Goal: Transaction & Acquisition: Purchase product/service

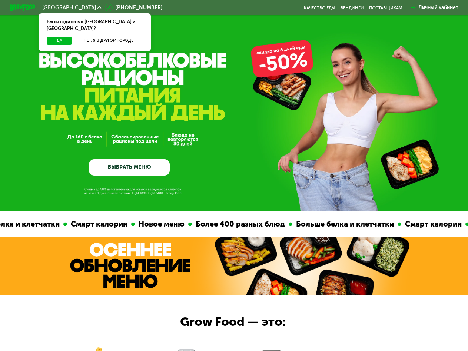
click at [151, 171] on link "ВЫБРАТЬ МЕНЮ" at bounding box center [129, 167] width 81 height 16
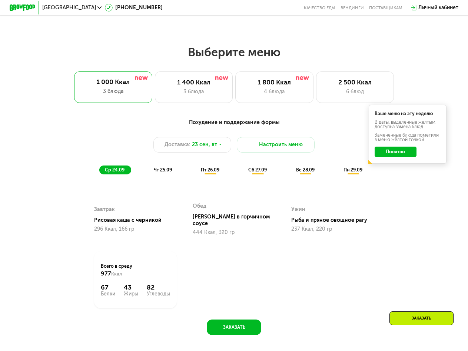
scroll to position [381, 0]
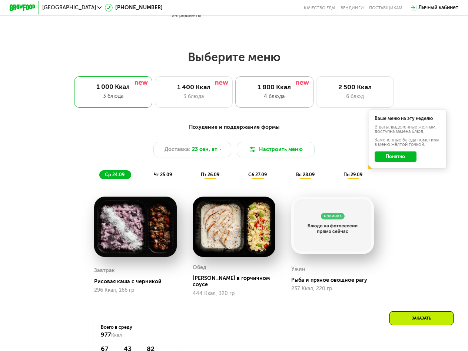
drag, startPoint x: 298, startPoint y: 106, endPoint x: 294, endPoint y: 108, distance: 4.7
click at [298, 106] on div "1 800 Ккал 4 блюда" at bounding box center [274, 91] width 78 height 31
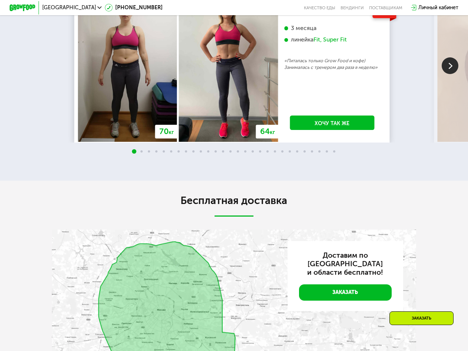
scroll to position [1234, 0]
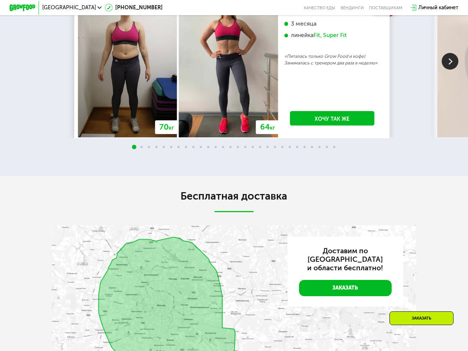
click at [444, 70] on img at bounding box center [450, 61] width 17 height 17
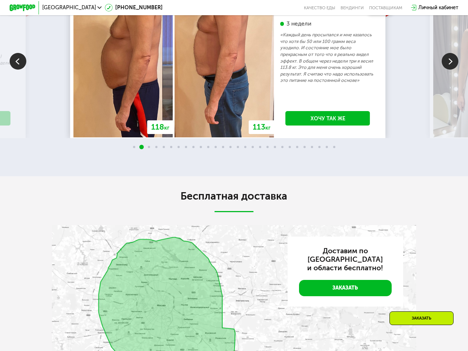
click at [447, 70] on img at bounding box center [450, 61] width 17 height 17
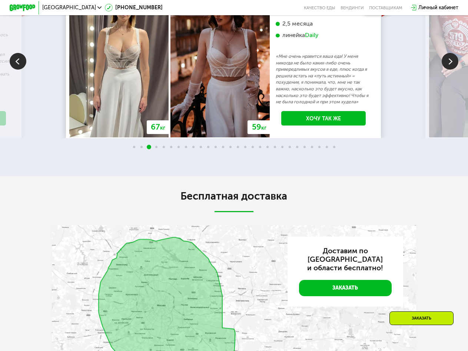
click at [16, 70] on img at bounding box center [18, 61] width 17 height 17
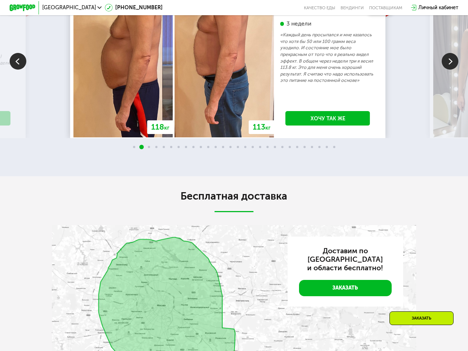
click at [443, 70] on img at bounding box center [450, 61] width 17 height 17
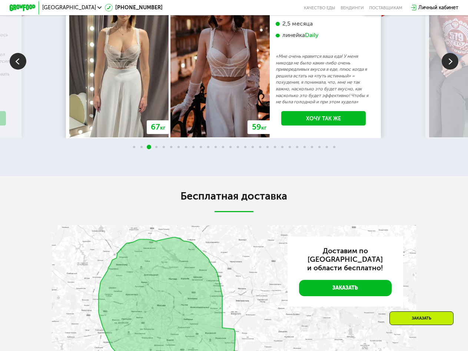
click at [445, 70] on img at bounding box center [450, 61] width 17 height 17
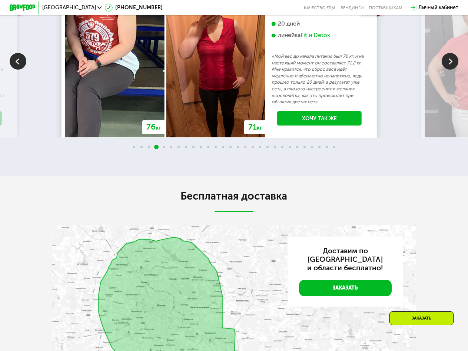
click at [23, 70] on img at bounding box center [18, 61] width 17 height 17
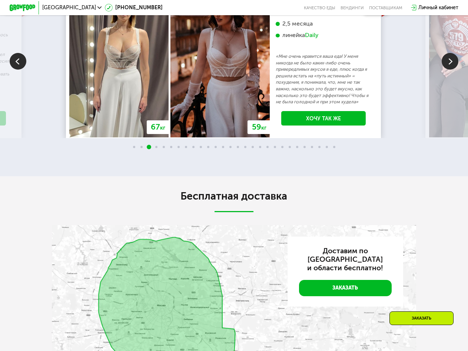
click at [452, 70] on img at bounding box center [450, 61] width 17 height 17
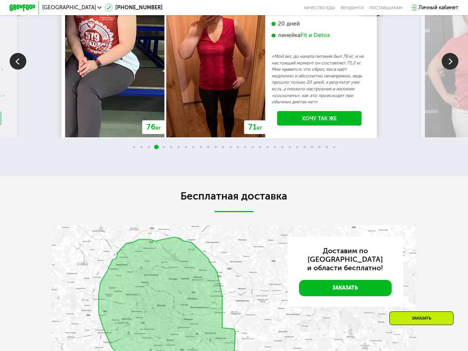
click at [452, 70] on img at bounding box center [450, 61] width 17 height 17
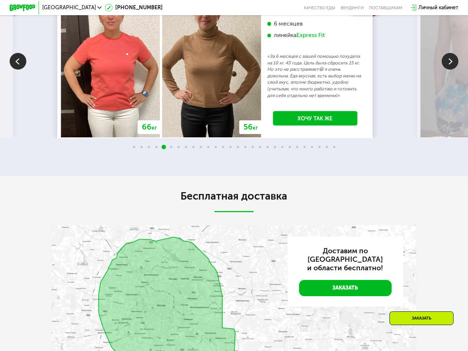
click at [452, 70] on img at bounding box center [450, 61] width 17 height 17
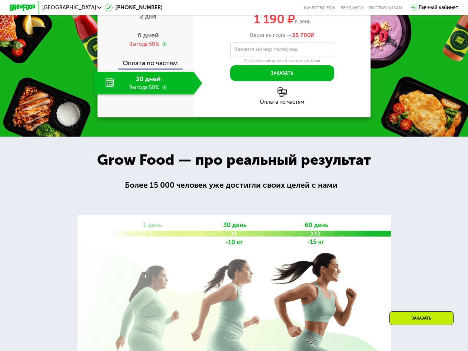
scroll to position [789, 0]
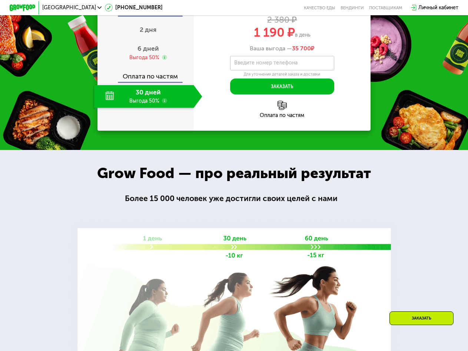
click at [151, 108] on div "30 дней Выгода 50%" at bounding box center [143, 96] width 99 height 23
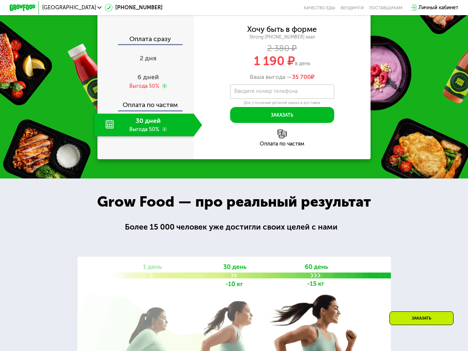
scroll to position [752, 0]
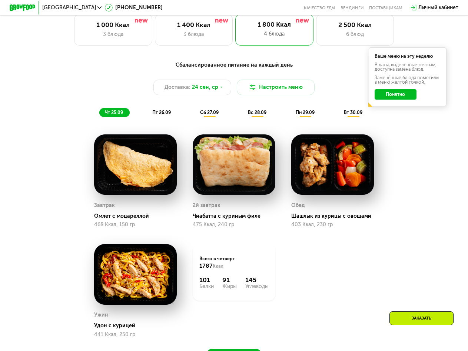
scroll to position [456, 0]
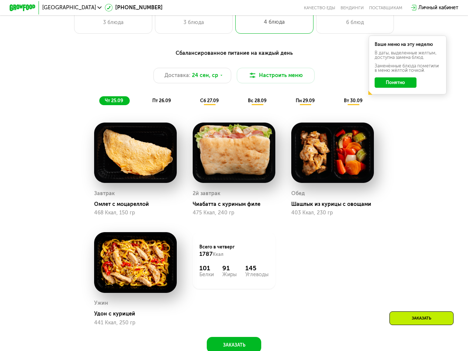
click at [161, 103] on span "пт 26.09" at bounding box center [161, 101] width 19 height 6
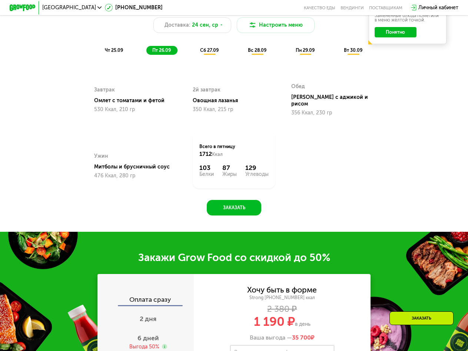
scroll to position [493, 0]
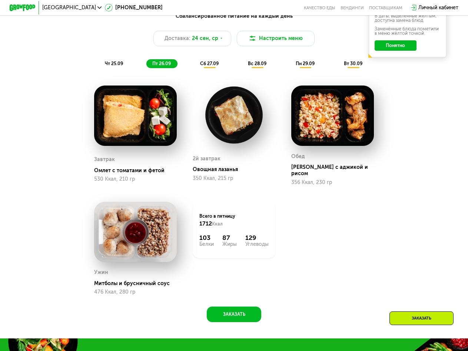
click at [123, 69] on div "чт 25.09" at bounding box center [114, 63] width 30 height 9
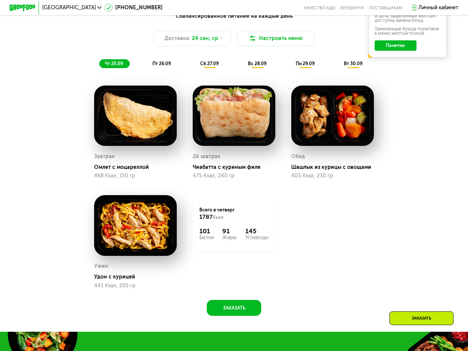
click at [161, 66] on span "пт 26.09" at bounding box center [161, 64] width 19 height 6
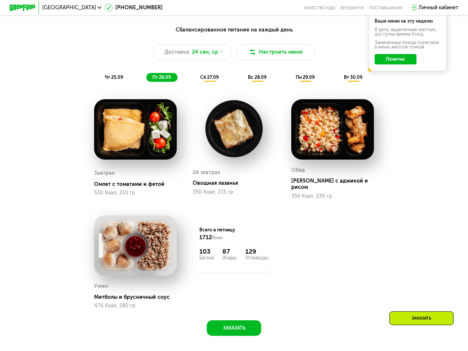
scroll to position [344, 0]
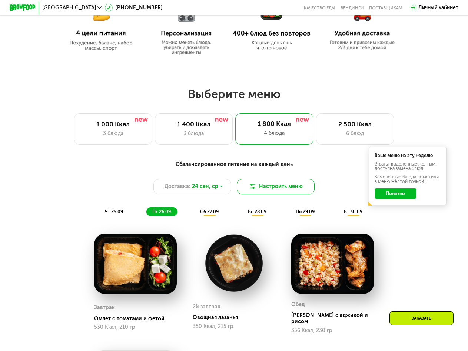
click at [267, 195] on button "Настроить меню" at bounding box center [276, 187] width 78 height 16
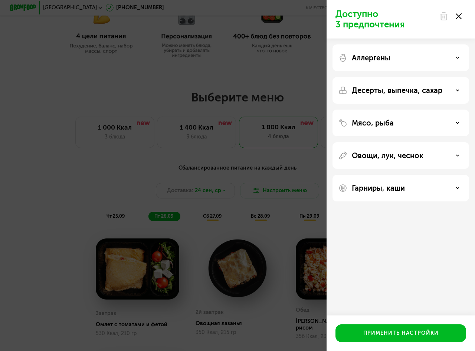
click at [456, 122] on icon at bounding box center [457, 123] width 4 height 4
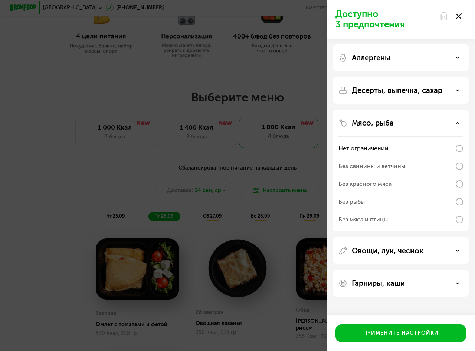
click at [366, 184] on div "Без красного мяса" at bounding box center [364, 184] width 53 height 9
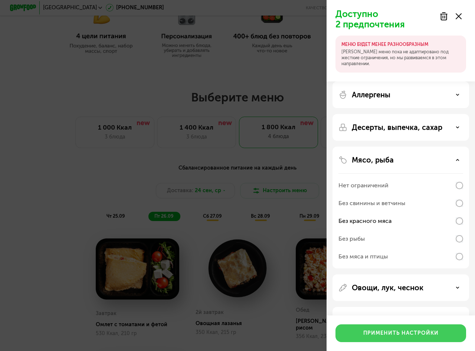
click at [380, 336] on div "Применить настройки" at bounding box center [400, 333] width 75 height 7
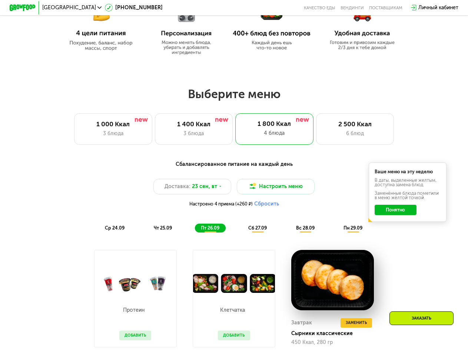
click at [395, 214] on button "Понятно" at bounding box center [396, 210] width 42 height 10
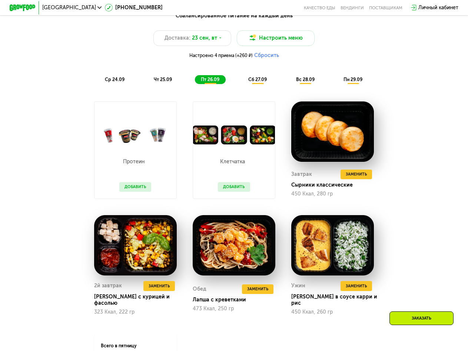
scroll to position [493, 0]
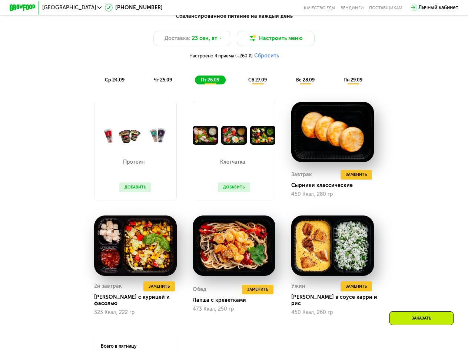
click at [232, 192] on button "Добавить" at bounding box center [234, 188] width 32 height 10
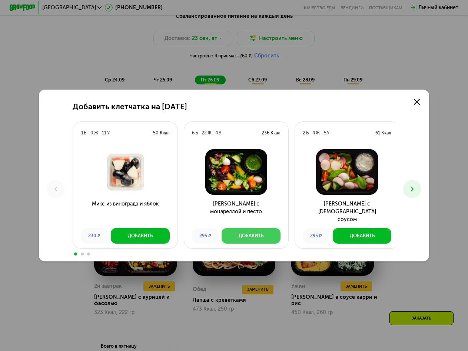
click at [246, 233] on button "Добавить" at bounding box center [251, 236] width 59 height 16
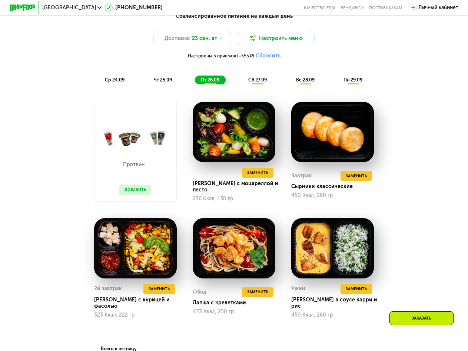
click at [254, 83] on span "сб 27.09" at bounding box center [257, 80] width 19 height 6
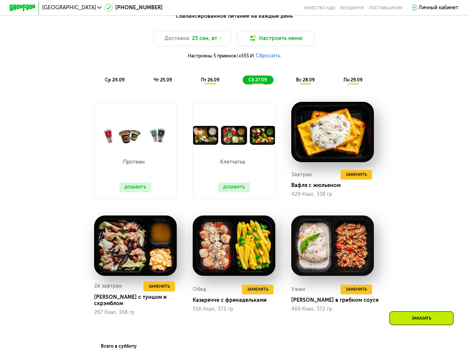
click at [209, 83] on span "пт 26.09" at bounding box center [210, 80] width 19 height 6
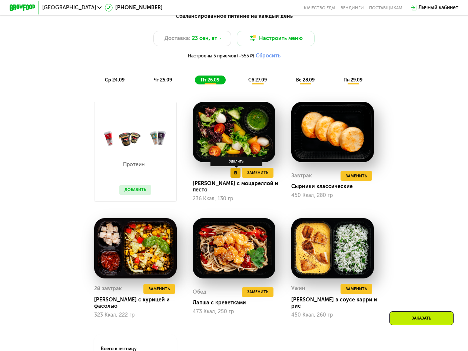
click at [237, 175] on icon at bounding box center [235, 172] width 3 height 3
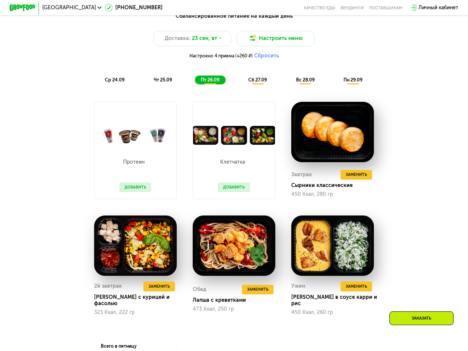
click at [120, 83] on span "ср 24.09" at bounding box center [115, 80] width 20 height 6
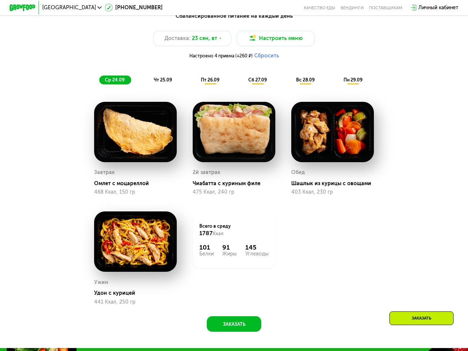
click at [154, 82] on span "чт 25.09" at bounding box center [163, 80] width 18 height 6
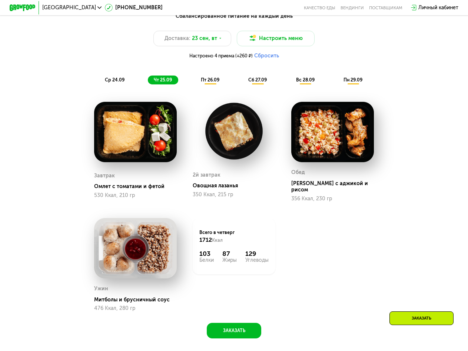
click at [206, 83] on span "пт 26.09" at bounding box center [210, 80] width 19 height 6
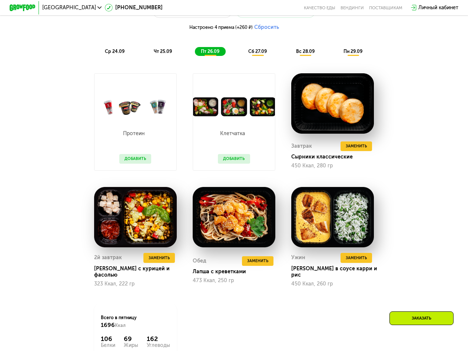
scroll to position [530, 0]
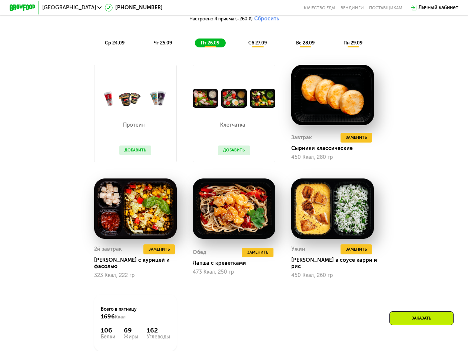
click at [255, 48] on div "сб 27.09" at bounding box center [258, 43] width 31 height 9
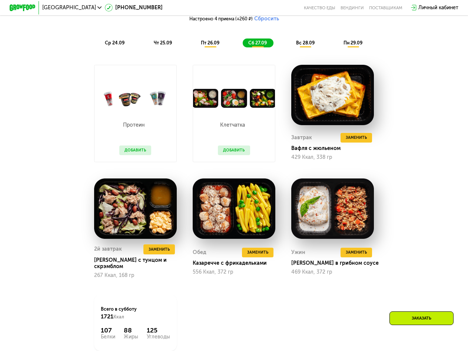
click at [303, 46] on span "вс 28.09" at bounding box center [305, 43] width 19 height 6
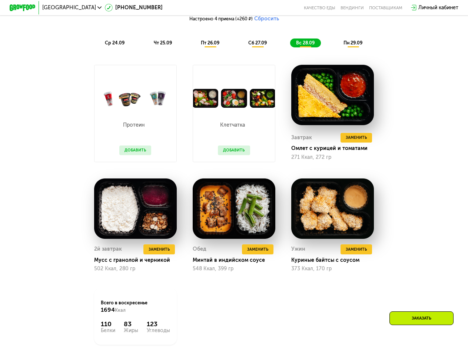
click at [356, 48] on div "пн 29.09" at bounding box center [353, 43] width 31 height 9
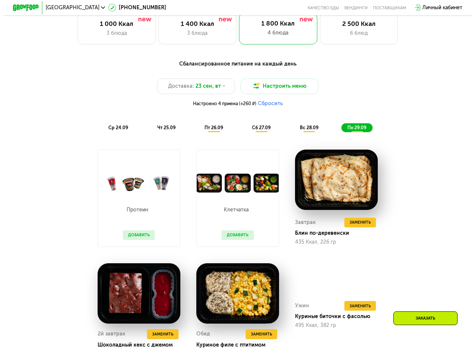
scroll to position [419, 0]
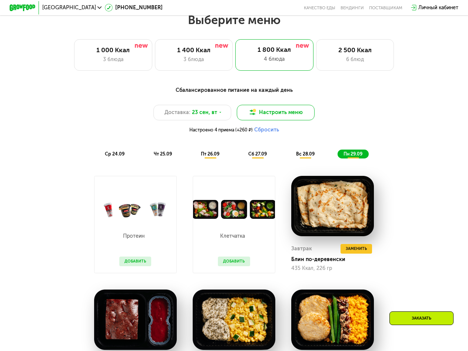
click at [281, 114] on button "Настроить меню" at bounding box center [276, 113] width 78 height 16
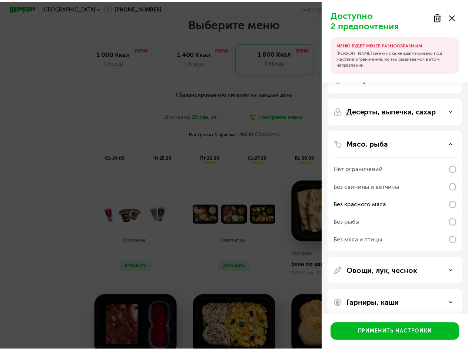
scroll to position [26, 0]
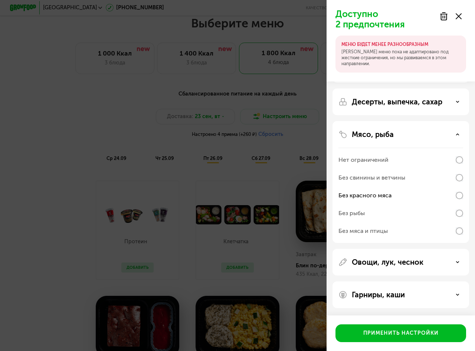
click at [410, 234] on div "Без мяса и птицы" at bounding box center [400, 231] width 125 height 18
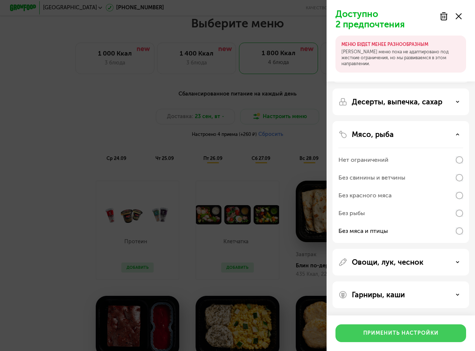
click at [364, 332] on div "Применить настройки" at bounding box center [400, 333] width 75 height 7
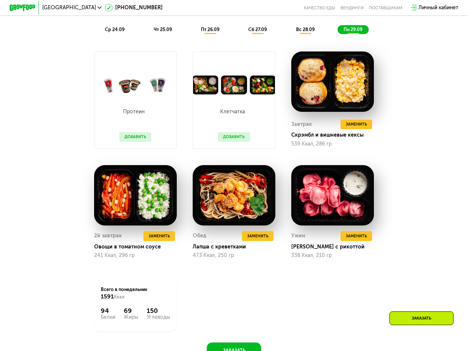
scroll to position [530, 0]
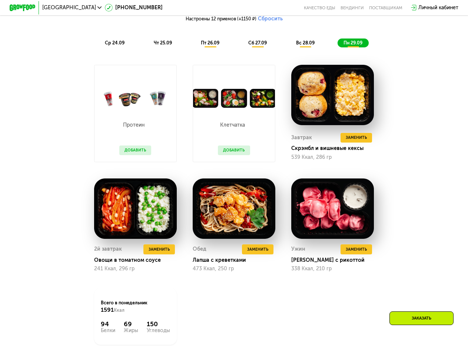
click at [106, 46] on span "ср 24.09" at bounding box center [115, 43] width 20 height 6
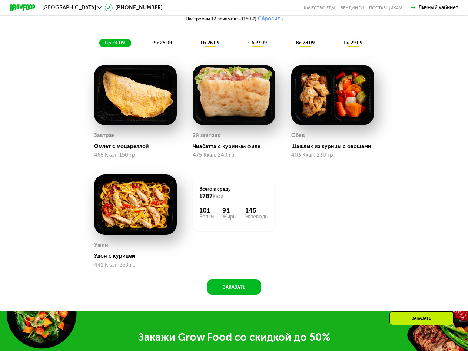
click at [163, 46] on span "чт 25.09" at bounding box center [163, 43] width 18 height 6
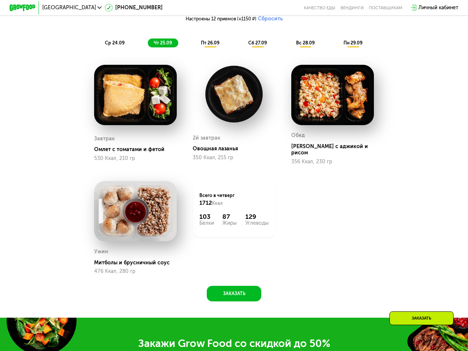
click at [360, 46] on span "пн 29.09" at bounding box center [353, 43] width 19 height 6
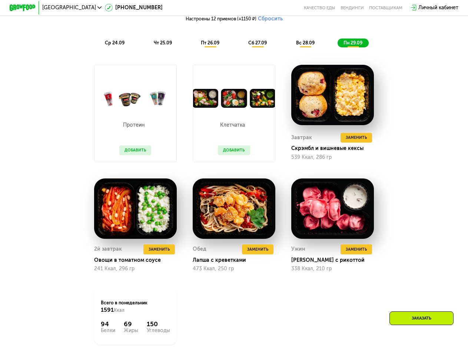
drag, startPoint x: 331, startPoint y: 51, endPoint x: 325, endPoint y: 50, distance: 6.4
click at [329, 48] on div "ср 24.09 чт 25.09 пт 26.09 сб 27.09 вс 28.09 пн 29.09" at bounding box center [234, 43] width 270 height 9
click at [316, 47] on div "вс 28.09" at bounding box center [305, 43] width 31 height 9
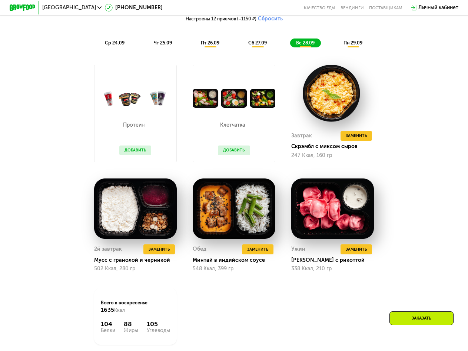
click at [353, 46] on span "пн 29.09" at bounding box center [353, 43] width 19 height 6
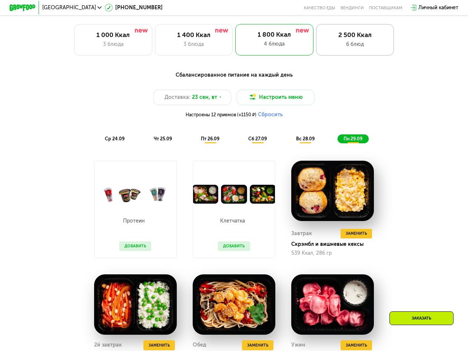
scroll to position [419, 0]
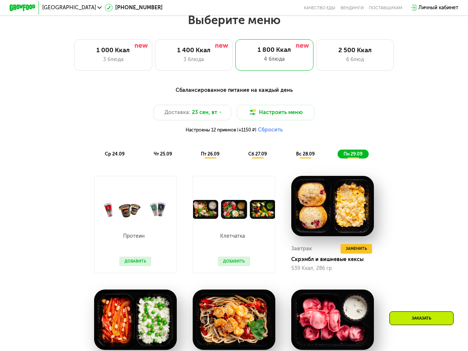
click at [105, 157] on span "ср 24.09" at bounding box center [115, 154] width 20 height 6
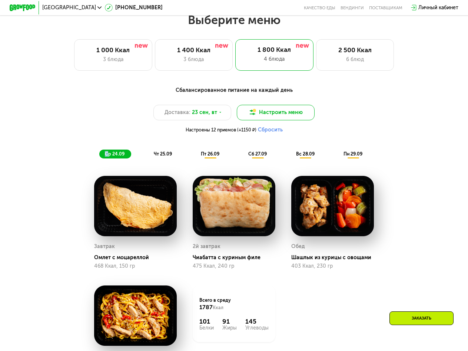
click at [291, 116] on button "Настроить меню" at bounding box center [276, 113] width 78 height 16
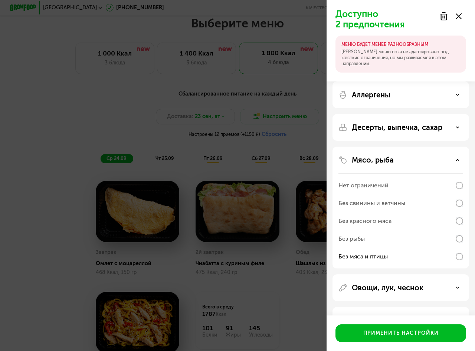
click at [376, 256] on div "Без мяса и птицы" at bounding box center [362, 256] width 49 height 9
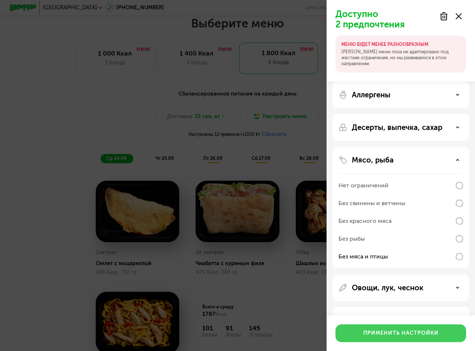
click at [381, 336] on div "Применить настройки" at bounding box center [400, 333] width 75 height 7
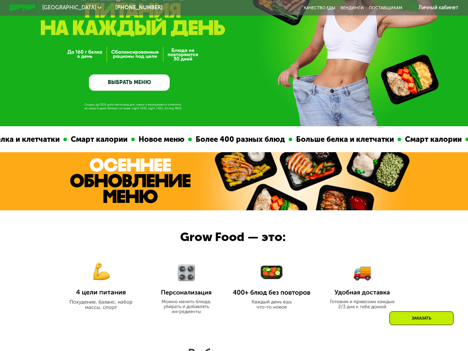
scroll to position [0, 0]
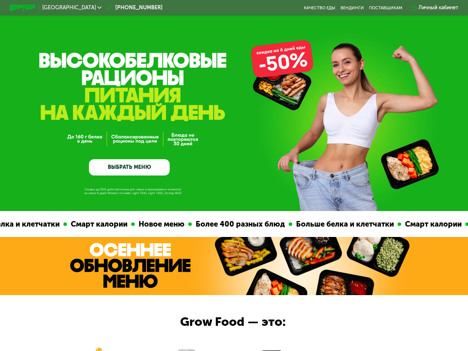
click at [141, 167] on link "ВЫБРАТЬ МЕНЮ" at bounding box center [129, 167] width 81 height 16
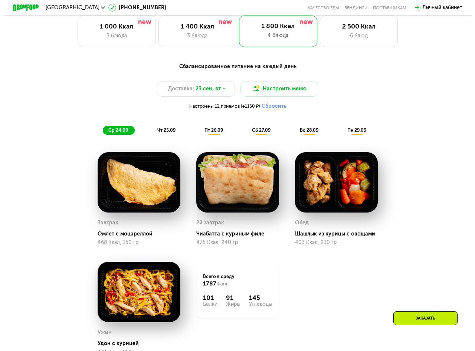
scroll to position [456, 0]
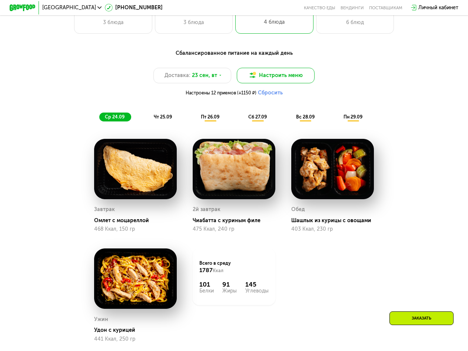
click at [270, 81] on button "Настроить меню" at bounding box center [276, 76] width 78 height 16
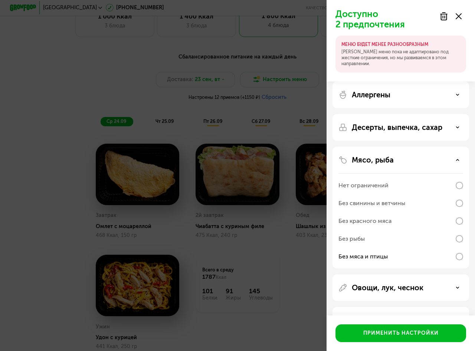
scroll to position [26, 0]
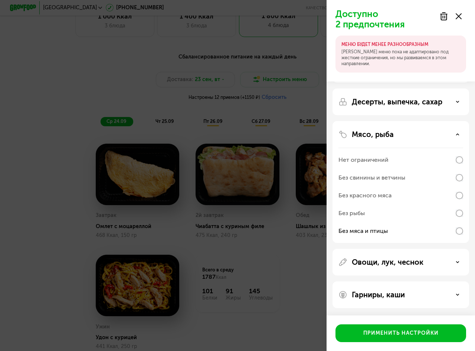
click at [375, 212] on div "Без рыбы" at bounding box center [400, 214] width 125 height 18
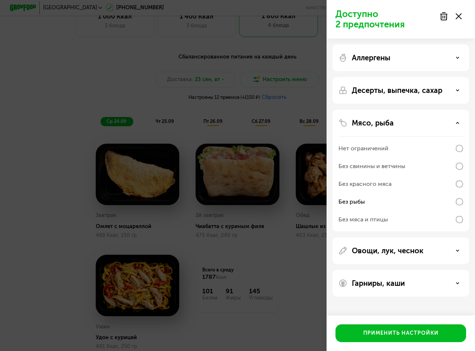
click at [374, 217] on div "Без мяса и птицы" at bounding box center [362, 219] width 49 height 9
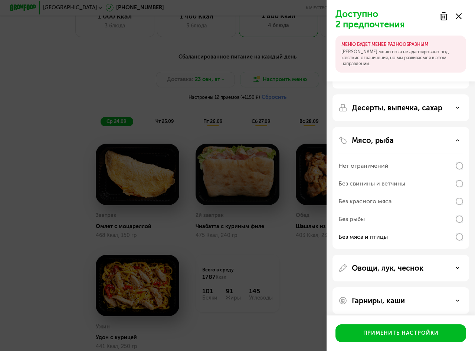
scroll to position [26, 0]
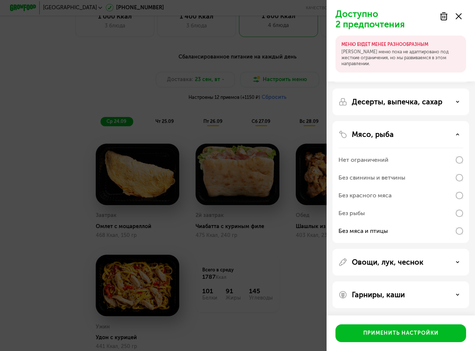
click at [449, 133] on div "Мясо, рыба" at bounding box center [400, 134] width 125 height 9
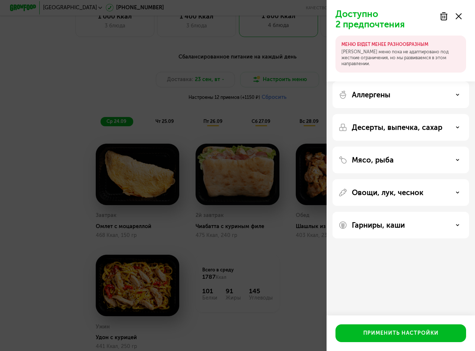
click at [442, 100] on div "Аллергены" at bounding box center [400, 95] width 136 height 27
click at [410, 194] on p "Овощи, лук, чеснок" at bounding box center [387, 192] width 72 height 9
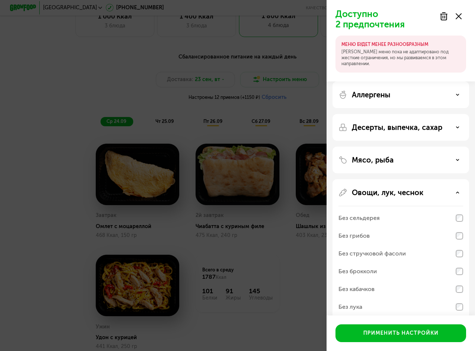
click at [410, 194] on p "Овощи, лук, чеснок" at bounding box center [387, 192] width 72 height 9
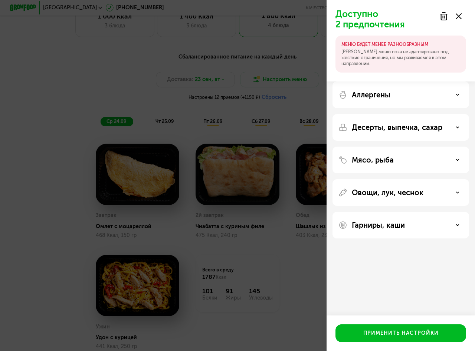
click at [391, 229] on p "Гарниры, каши" at bounding box center [377, 225] width 53 height 9
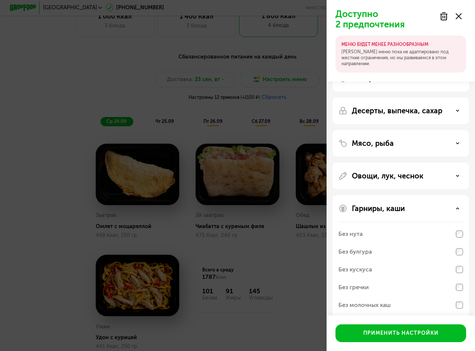
scroll to position [26, 0]
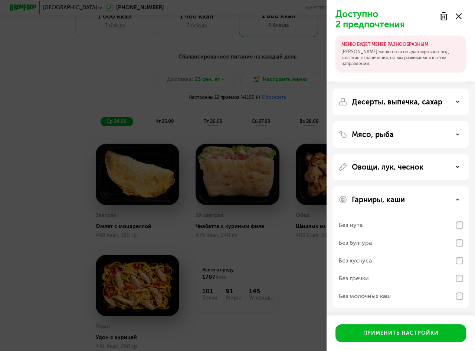
click at [379, 198] on p "Гарниры, каши" at bounding box center [377, 199] width 53 height 9
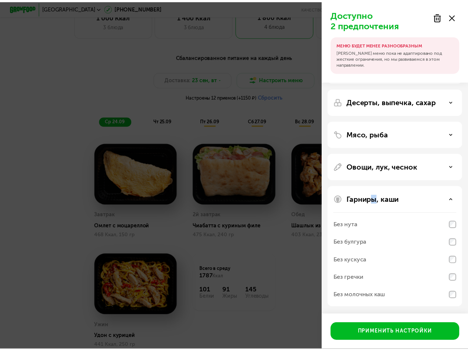
scroll to position [0, 0]
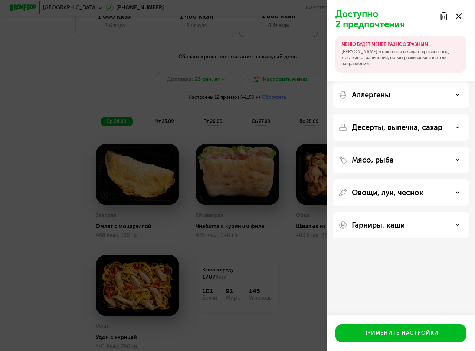
click at [369, 124] on p "Десерты, выпечка, сахар" at bounding box center [396, 127] width 90 height 9
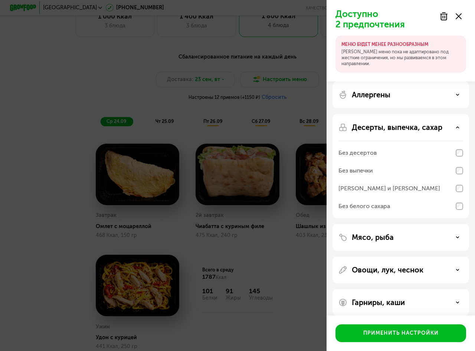
click at [369, 124] on p "Десерты, выпечка, сахар" at bounding box center [396, 127] width 90 height 9
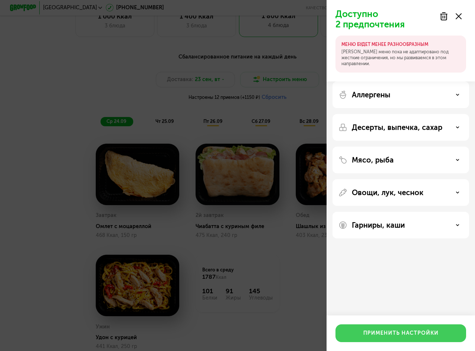
click at [385, 337] on div "Применить настройки" at bounding box center [400, 333] width 75 height 7
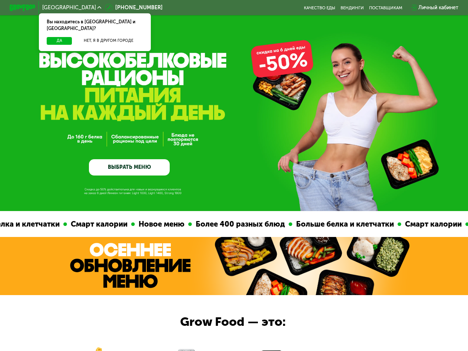
click at [125, 166] on link "ВЫБРАТЬ МЕНЮ" at bounding box center [129, 167] width 81 height 16
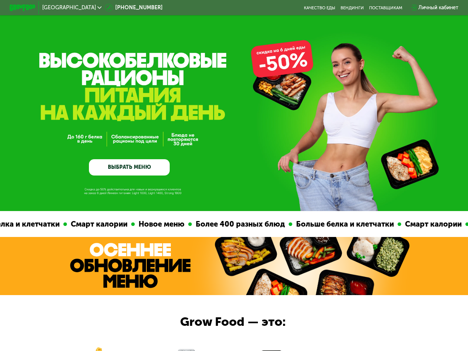
click at [61, 12] on div "[GEOGRAPHIC_DATA]" at bounding box center [72, 8] width 66 height 12
click at [98, 7] on icon at bounding box center [100, 8] width 4 height 4
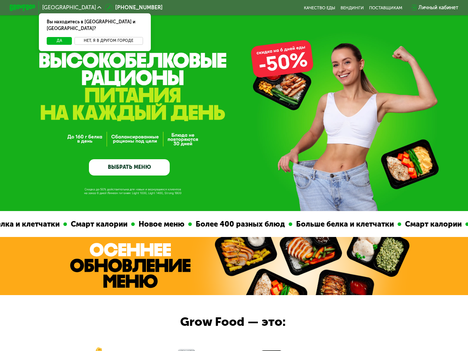
click at [91, 37] on button "Нет, я в другом городе" at bounding box center [109, 41] width 69 height 8
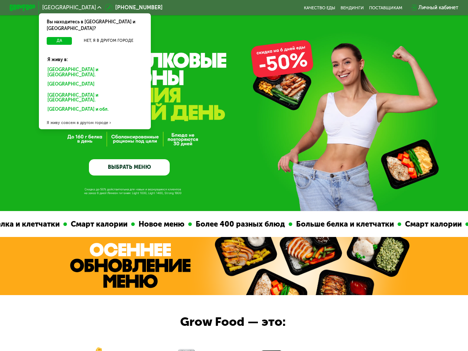
click at [82, 65] on div "[GEOGRAPHIC_DATA] и [GEOGRAPHIC_DATA]." at bounding box center [95, 72] width 104 height 14
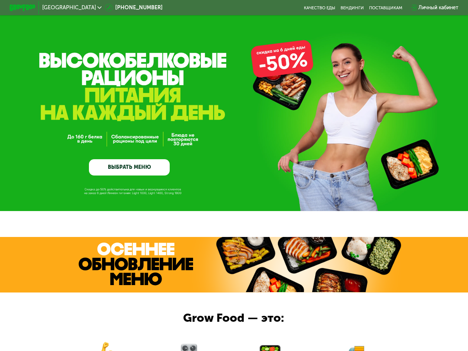
click at [135, 159] on link "ВЫБРАТЬ МЕНЮ" at bounding box center [129, 167] width 81 height 16
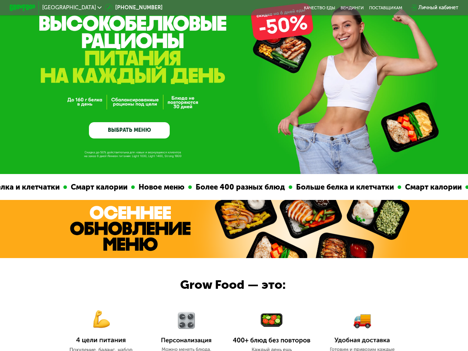
click at [130, 135] on link "ВЫБРАТЬ МЕНЮ" at bounding box center [129, 130] width 81 height 16
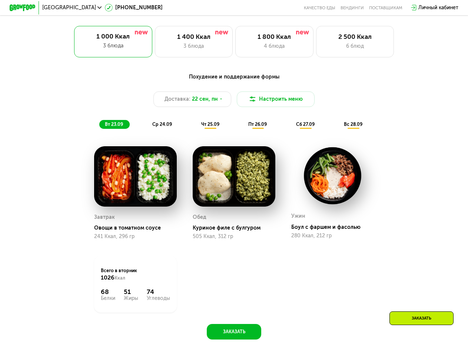
scroll to position [419, 0]
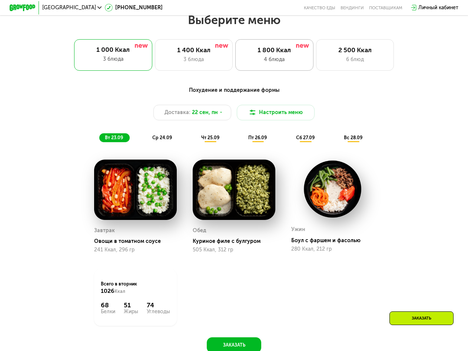
click at [290, 63] on div "4 блюда" at bounding box center [274, 60] width 64 height 8
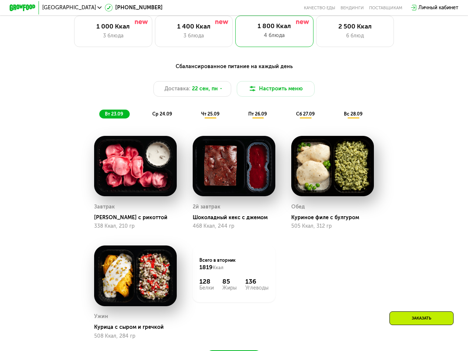
scroll to position [456, 0]
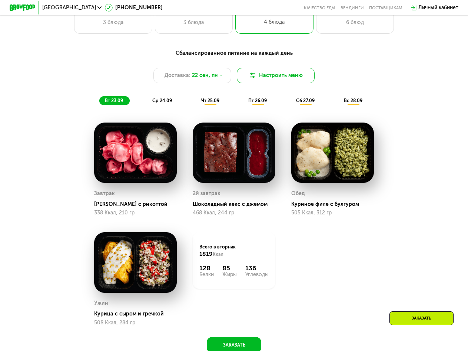
click at [266, 81] on button "Настроить меню" at bounding box center [276, 76] width 78 height 16
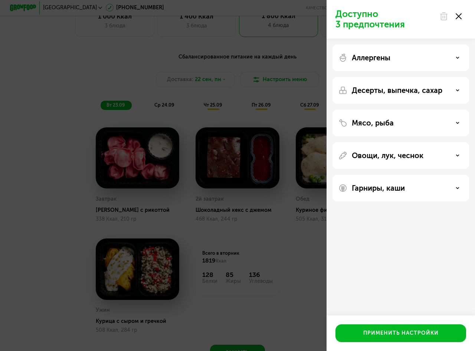
click at [387, 124] on p "Мясо, рыба" at bounding box center [372, 123] width 42 height 9
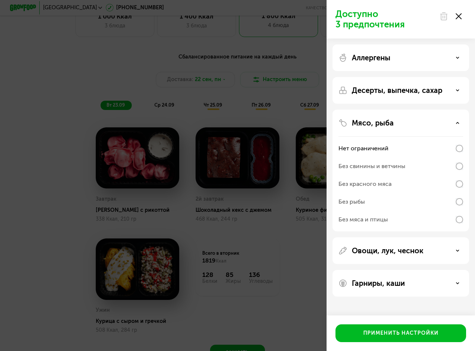
click at [373, 222] on div "Без мяса и птицы" at bounding box center [362, 219] width 49 height 9
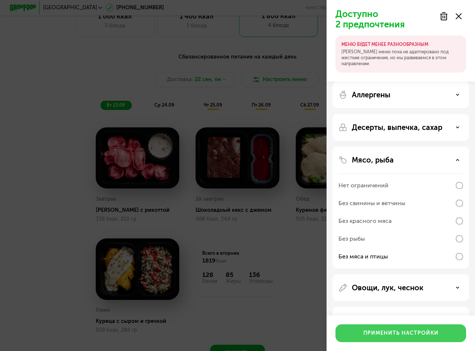
click at [374, 330] on div "Применить настройки" at bounding box center [400, 333] width 75 height 7
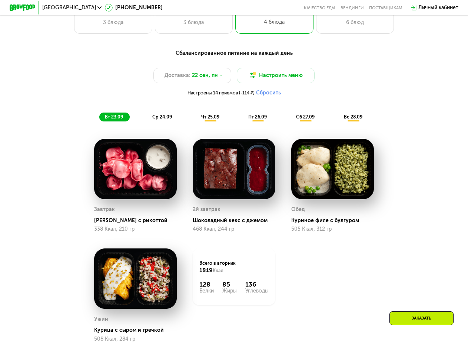
click at [155, 120] on span "ср 24.09" at bounding box center [162, 117] width 20 height 6
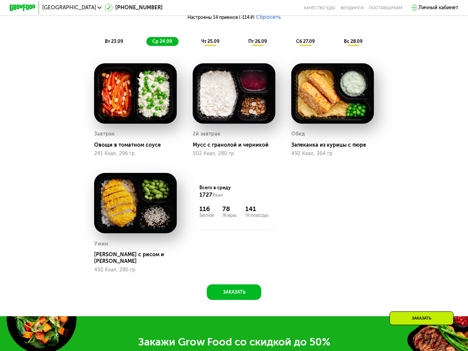
scroll to position [530, 0]
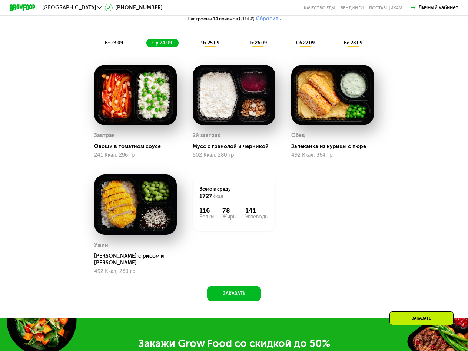
click at [208, 48] on div "чт 25.09" at bounding box center [210, 43] width 30 height 9
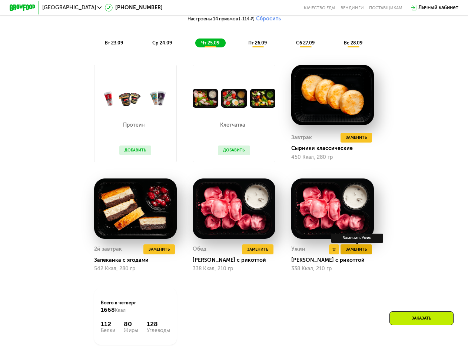
click at [365, 253] on span "Заменить" at bounding box center [356, 250] width 21 height 7
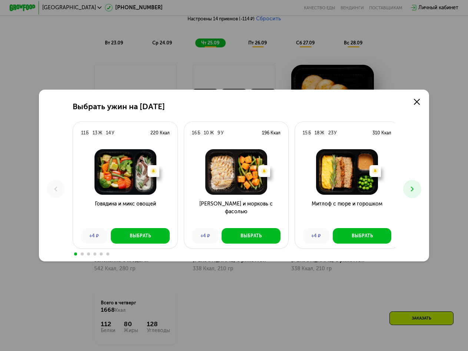
click at [416, 188] on icon at bounding box center [413, 189] width 8 height 8
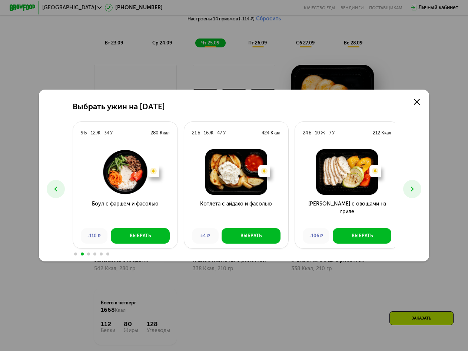
click at [415, 191] on icon at bounding box center [413, 189] width 8 height 8
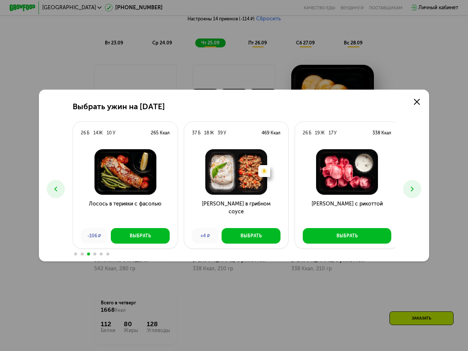
click at [415, 191] on icon at bounding box center [413, 189] width 8 height 8
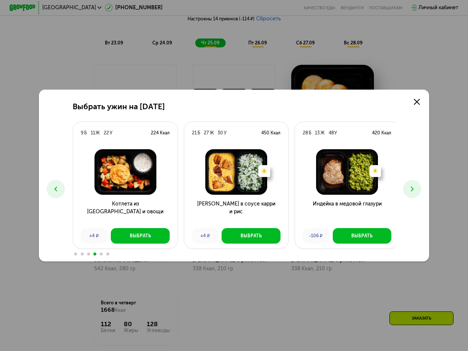
click at [415, 191] on icon at bounding box center [413, 189] width 8 height 8
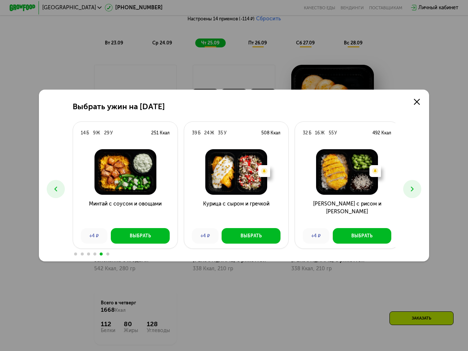
click at [415, 191] on icon at bounding box center [413, 189] width 8 height 8
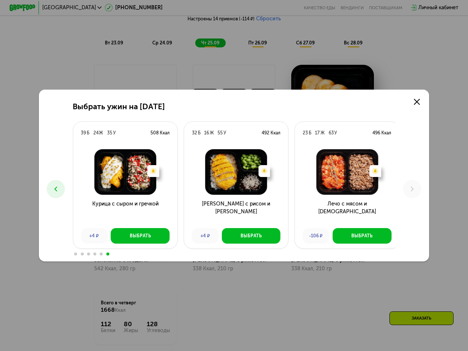
click at [54, 191] on use at bounding box center [55, 189] width 3 height 5
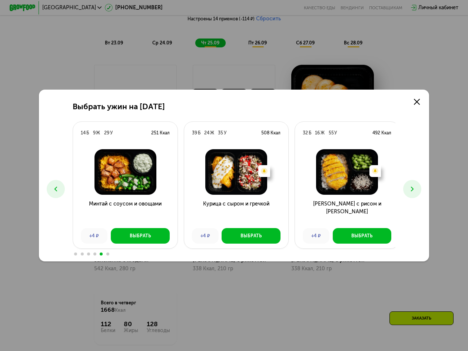
click at [54, 191] on use at bounding box center [55, 189] width 3 height 5
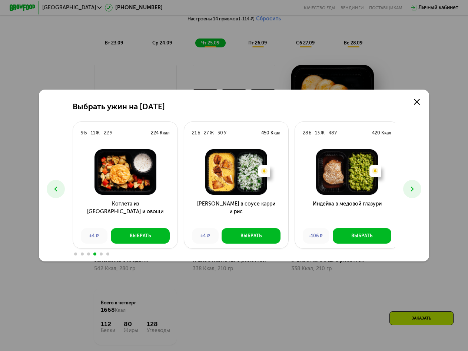
click at [56, 191] on icon at bounding box center [56, 189] width 8 height 8
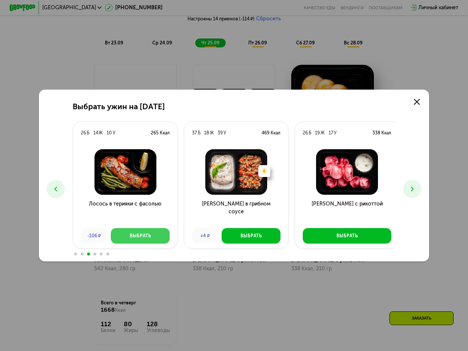
click at [130, 235] on div "Выбрать" at bounding box center [140, 236] width 21 height 7
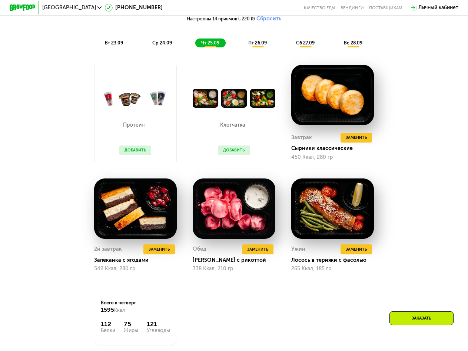
click at [254, 48] on div "пт 26.09" at bounding box center [258, 43] width 31 height 9
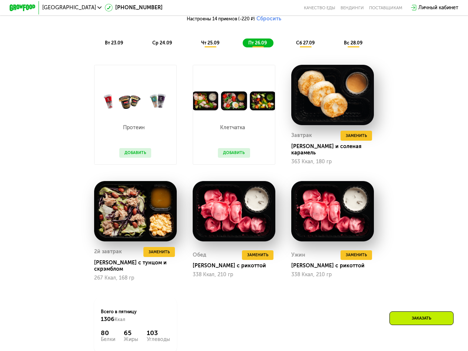
click at [432, 98] on div "Сбалансированное питание на каждый день Доставка: 22 сен, пн Настроить меню Нас…" at bounding box center [234, 176] width 401 height 410
click at [268, 257] on span "Заменить" at bounding box center [257, 255] width 21 height 7
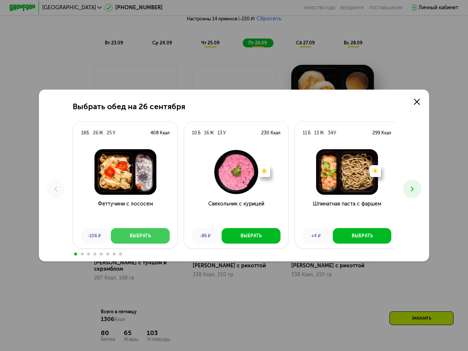
click at [130, 239] on div "Выбрать" at bounding box center [140, 236] width 21 height 7
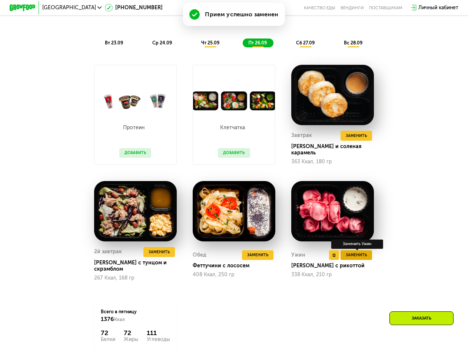
click at [357, 257] on span "Заменить" at bounding box center [356, 255] width 21 height 7
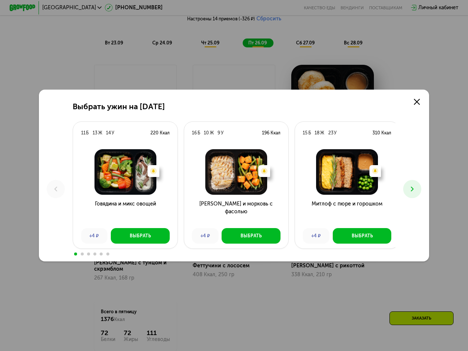
click at [413, 188] on use at bounding box center [412, 189] width 3 height 5
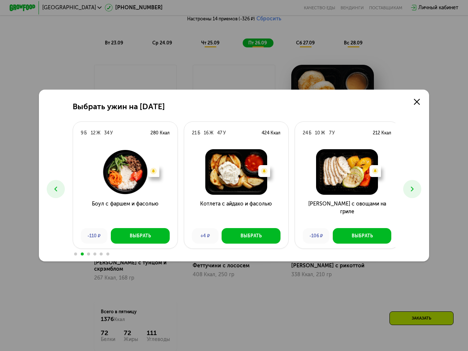
click at [413, 188] on use at bounding box center [412, 189] width 3 height 5
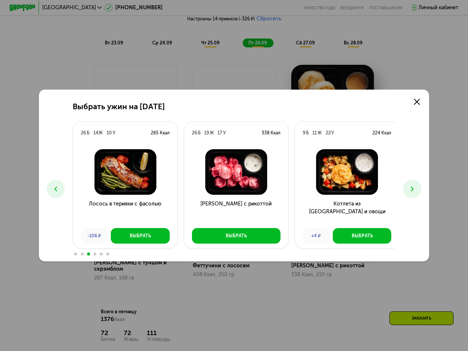
click at [413, 188] on use at bounding box center [412, 189] width 3 height 5
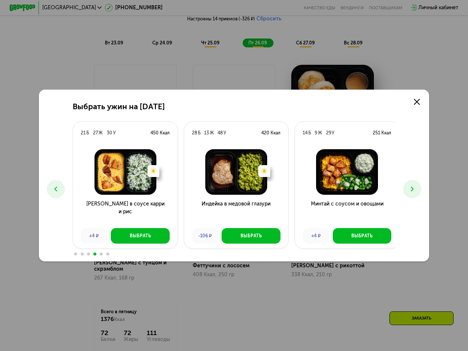
click at [413, 188] on use at bounding box center [412, 189] width 3 height 5
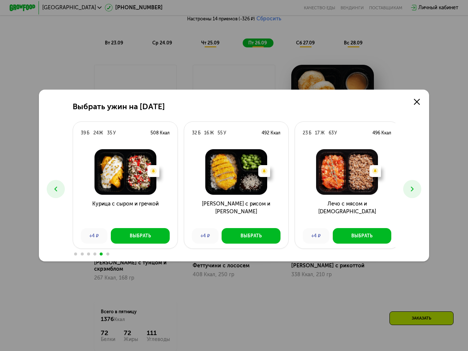
click at [413, 188] on use at bounding box center [412, 189] width 3 height 5
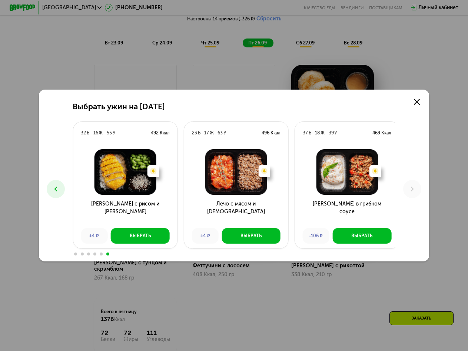
click at [54, 193] on icon at bounding box center [56, 189] width 8 height 8
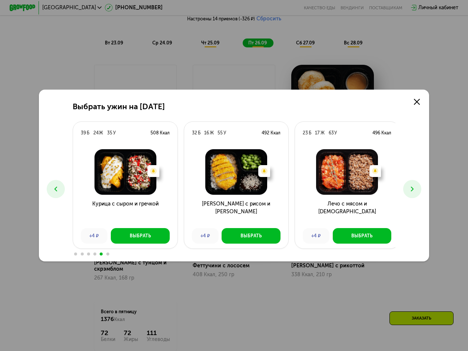
click at [54, 193] on icon at bounding box center [56, 189] width 8 height 8
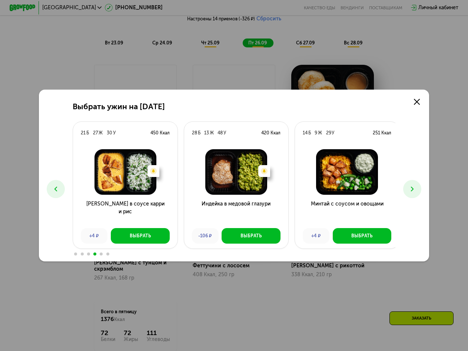
click at [54, 193] on icon at bounding box center [56, 189] width 8 height 8
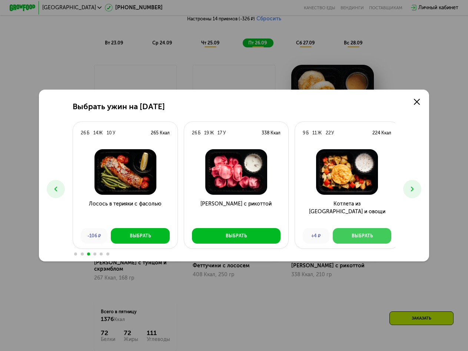
click at [341, 237] on button "Выбрать" at bounding box center [362, 236] width 59 height 16
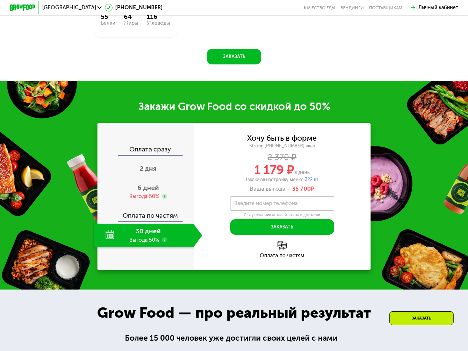
scroll to position [900, 0]
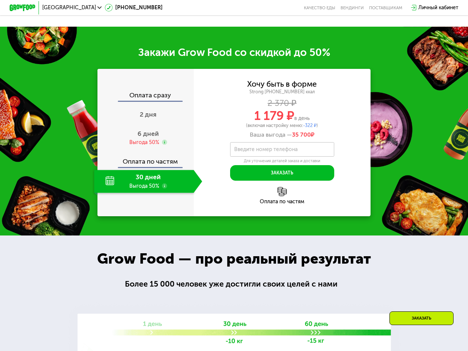
click at [146, 177] on div "30 дней Выгода 50%" at bounding box center [143, 181] width 99 height 23
click at [153, 146] on div "Выгода 50%" at bounding box center [144, 142] width 30 height 7
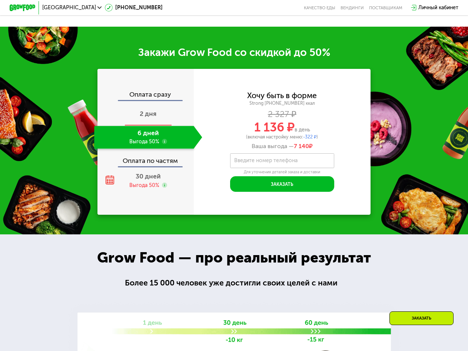
drag, startPoint x: 162, startPoint y: 113, endPoint x: 162, endPoint y: 116, distance: 3.8
click at [162, 113] on div "2 дня" at bounding box center [148, 114] width 108 height 23
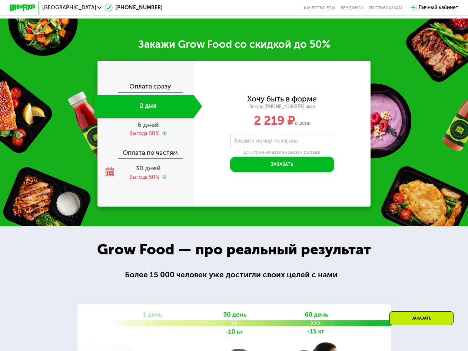
scroll to position [806, 0]
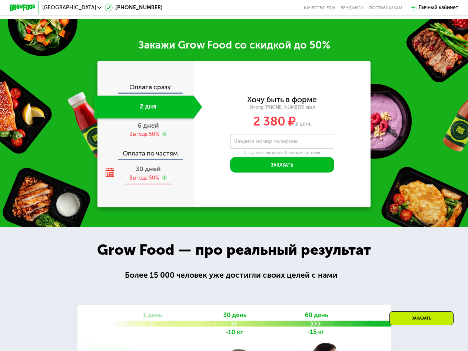
click at [126, 185] on div "30 дней Выгода 50%" at bounding box center [148, 173] width 108 height 23
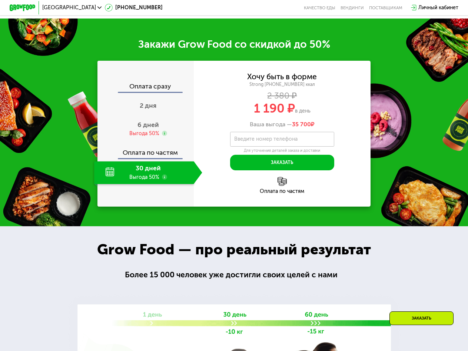
scroll to position [823, 0]
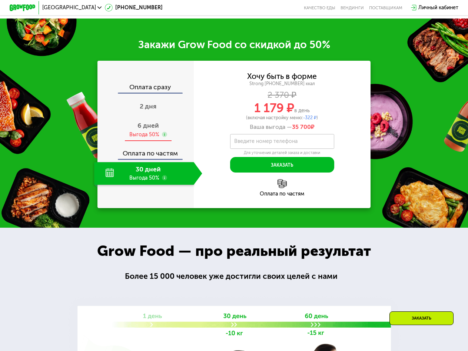
click at [133, 138] on div "Выгода 50%" at bounding box center [144, 134] width 30 height 7
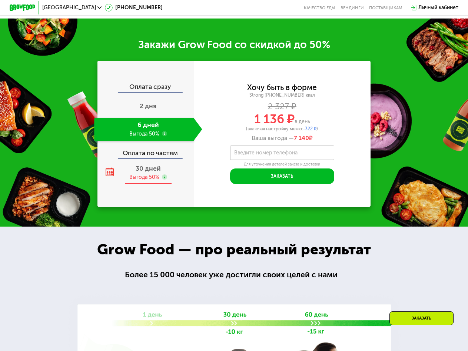
click at [124, 181] on div "30 дней Выгода 50%" at bounding box center [148, 173] width 108 height 23
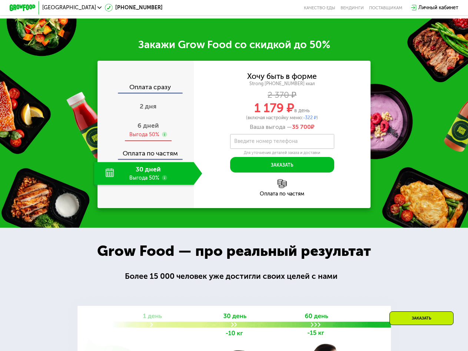
click at [130, 138] on div "Выгода 50%" at bounding box center [144, 134] width 30 height 7
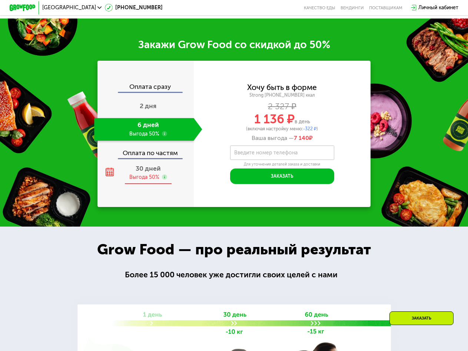
click at [126, 181] on div "30 дней Выгода 50%" at bounding box center [148, 173] width 108 height 23
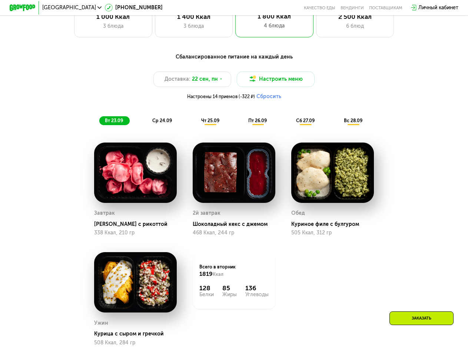
scroll to position [378, 0]
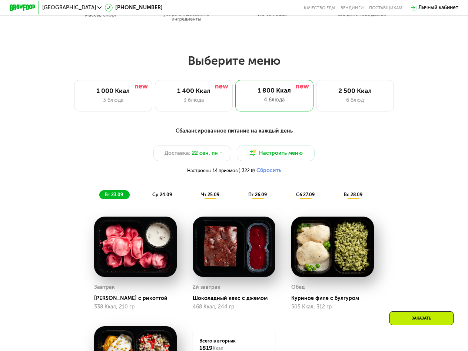
drag, startPoint x: 341, startPoint y: 99, endPoint x: 474, endPoint y: 122, distance: 135.4
click at [341, 99] on div "2 500 Ккал 6 блюд" at bounding box center [355, 95] width 78 height 31
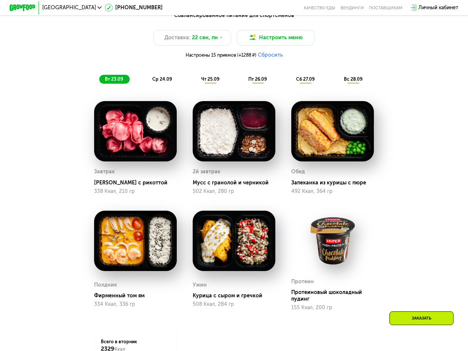
scroll to position [489, 0]
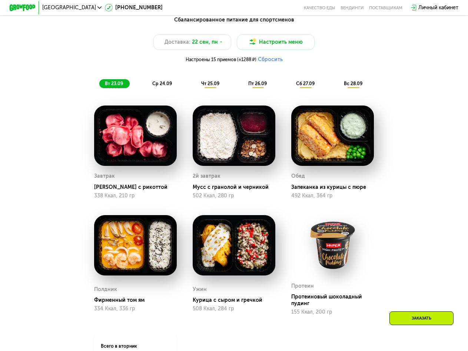
click at [160, 86] on span "ср 24.09" at bounding box center [162, 84] width 20 height 6
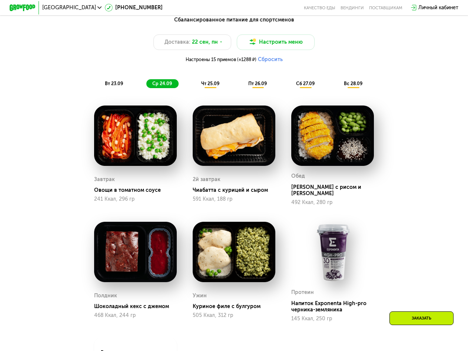
click at [217, 85] on div "чт 25.09" at bounding box center [210, 83] width 30 height 9
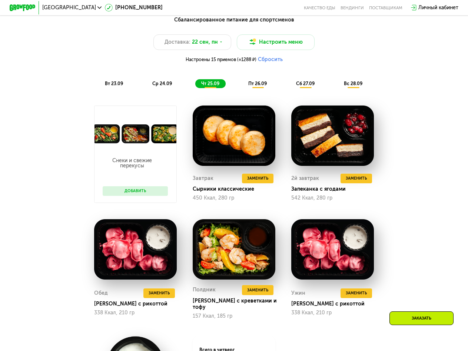
click at [264, 86] on span "пт 26.09" at bounding box center [257, 84] width 19 height 6
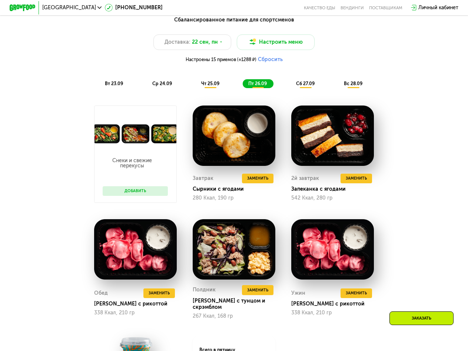
click at [306, 86] on span "сб 27.09" at bounding box center [305, 84] width 19 height 6
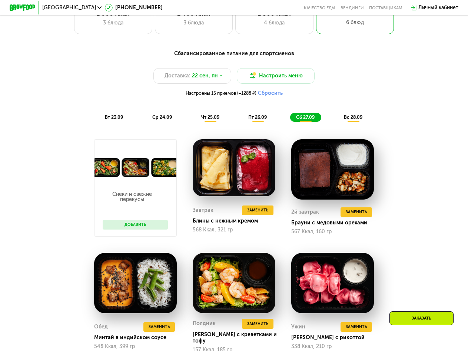
scroll to position [452, 0]
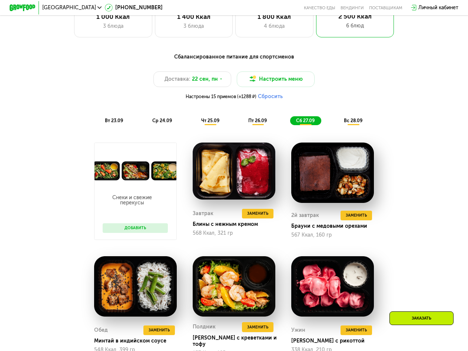
click at [352, 123] on span "вс 28.09" at bounding box center [353, 121] width 19 height 6
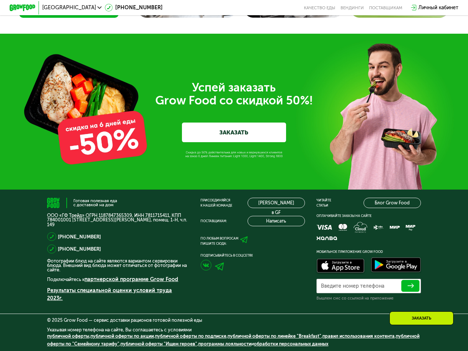
scroll to position [2197, 0]
click at [246, 135] on link "ЗАКАЗАТЬ" at bounding box center [234, 133] width 104 height 20
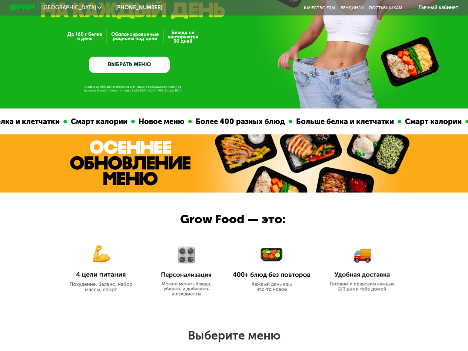
scroll to position [0, 0]
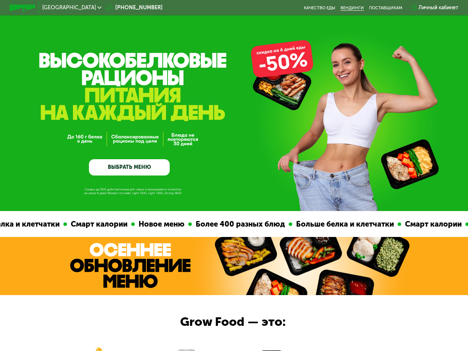
click at [356, 8] on link "Вендинги" at bounding box center [352, 7] width 23 height 5
